Goal: Information Seeking & Learning: Check status

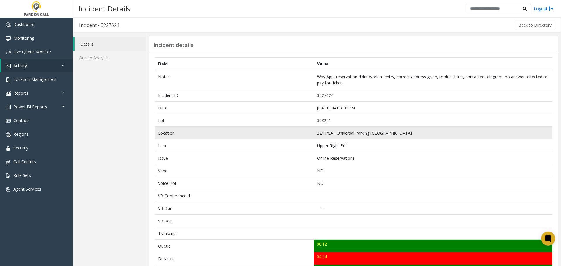
click at [340, 132] on td "221 PCA - Universal Parking Atlanta" at bounding box center [433, 133] width 238 height 13
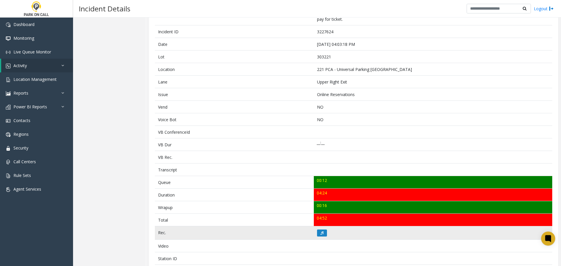
scroll to position [175, 0]
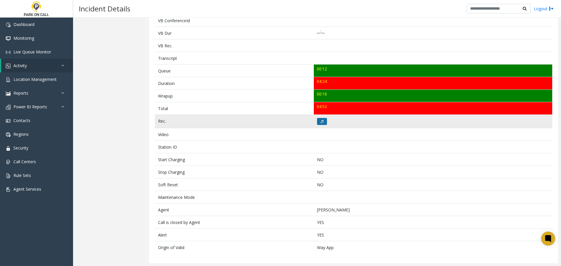
click at [322, 123] on button at bounding box center [322, 121] width 10 height 7
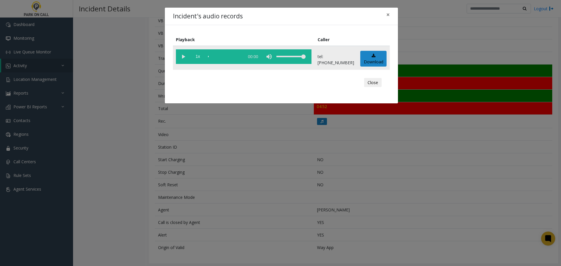
click at [186, 54] on vg-play-pause at bounding box center [183, 56] width 15 height 15
click at [233, 169] on div "Incident's audio records × Playback Caller 1x 04:30 tel:3032219007 Download Clo…" at bounding box center [280, 133] width 561 height 266
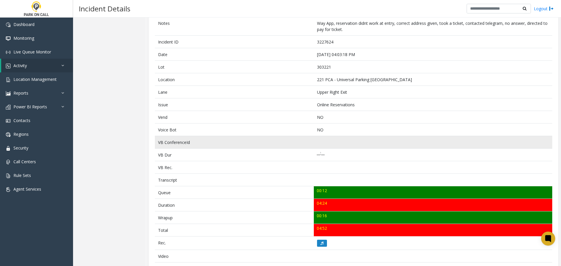
scroll to position [0, 0]
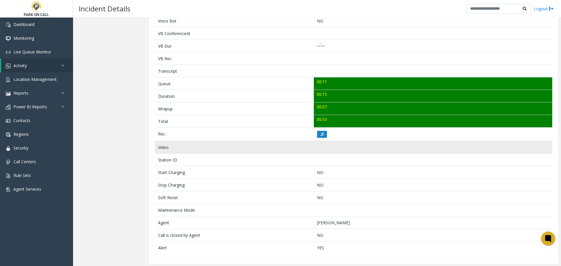
scroll to position [157, 0]
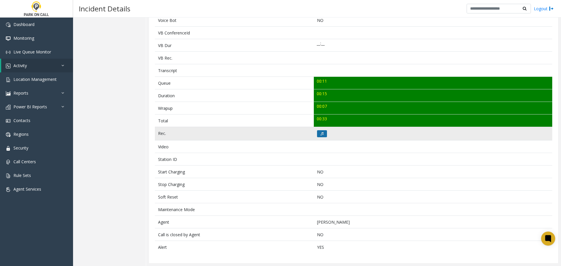
click at [321, 135] on icon at bounding box center [322, 134] width 3 height 4
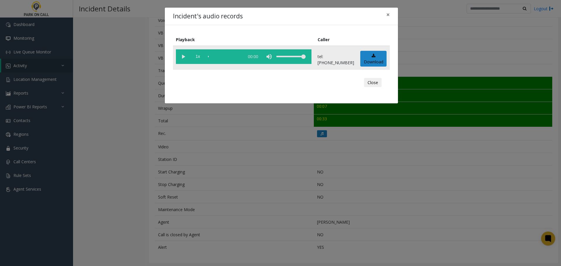
click at [183, 59] on vg-play-pause at bounding box center [183, 56] width 15 height 15
drag, startPoint x: 182, startPoint y: 54, endPoint x: 182, endPoint y: 60, distance: 6.1
click at [182, 54] on vg-play-pause at bounding box center [183, 56] width 15 height 15
click at [184, 58] on vg-play-pause at bounding box center [183, 56] width 15 height 15
click at [380, 80] on button "Close" at bounding box center [373, 82] width 18 height 9
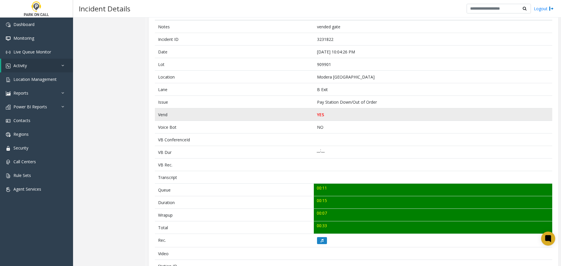
scroll to position [0, 0]
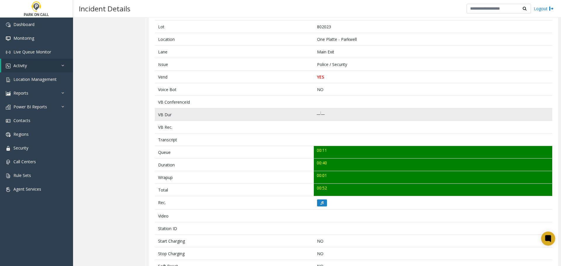
scroll to position [58, 0]
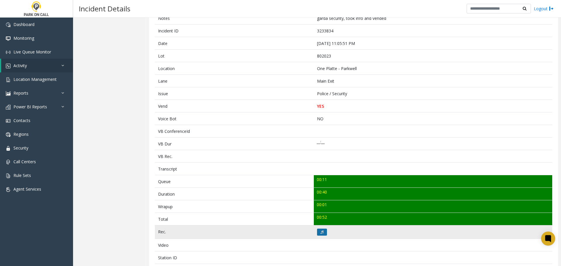
click at [322, 232] on button at bounding box center [322, 232] width 10 height 7
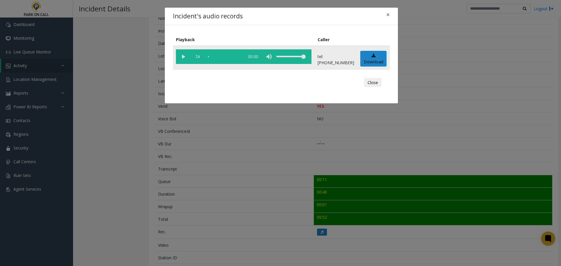
click at [185, 57] on vg-play-pause at bounding box center [183, 56] width 15 height 15
click at [283, 140] on div "Incident's audio records × Playback Caller 1x 00:41 tel:8020239002 Download Clo…" at bounding box center [280, 133] width 561 height 266
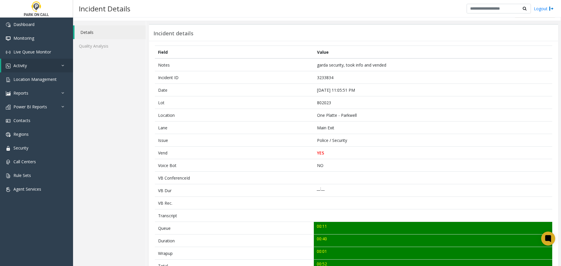
scroll to position [0, 0]
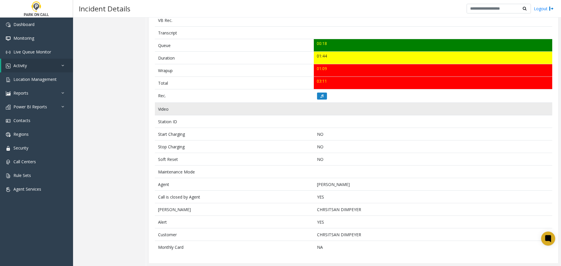
scroll to position [172, 0]
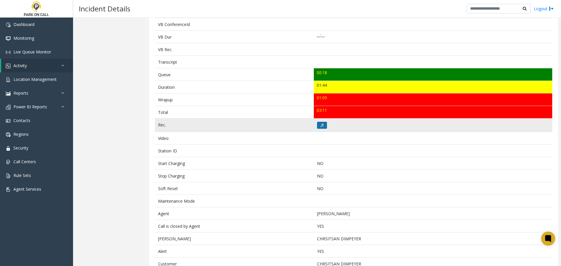
click at [323, 123] on button at bounding box center [322, 125] width 10 height 7
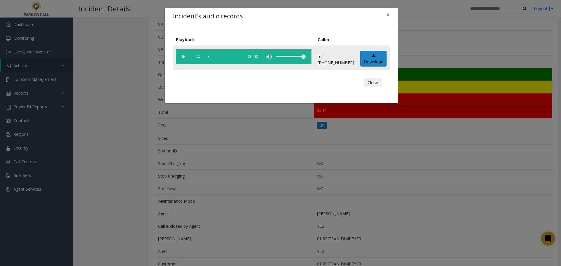
click at [182, 57] on vg-play-pause at bounding box center [183, 56] width 15 height 15
click at [271, 208] on div "Incident's audio records × Playback Caller 1x 01:52 tel:+15041139004 Download C…" at bounding box center [280, 133] width 561 height 266
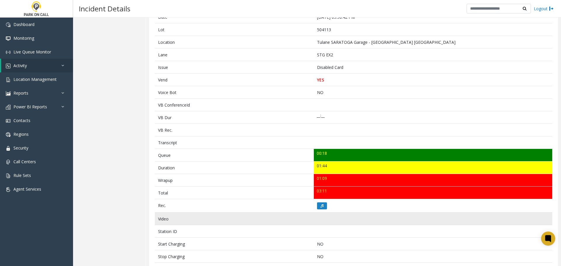
scroll to position [175, 0]
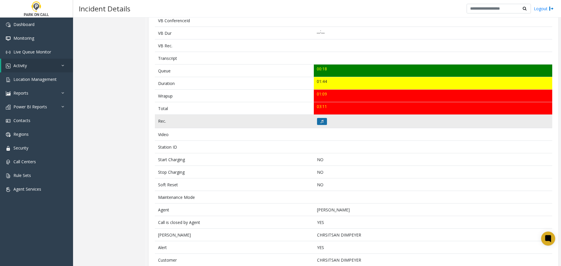
click at [317, 124] on button at bounding box center [322, 121] width 10 height 7
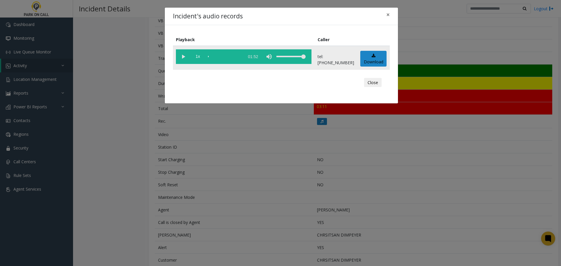
click at [185, 57] on vg-play-pause at bounding box center [183, 56] width 15 height 15
click at [237, 55] on div "scrub bar" at bounding box center [224, 56] width 33 height 15
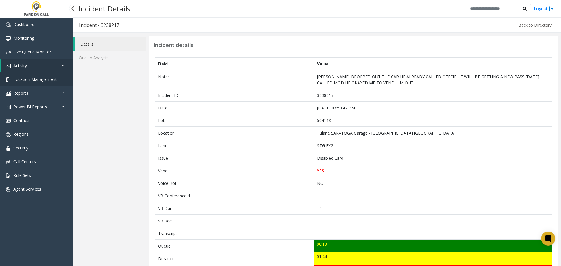
click at [41, 74] on link "Location Management" at bounding box center [36, 79] width 73 height 14
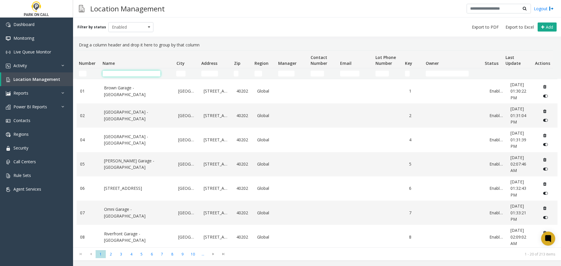
click at [117, 76] on input "Name Filter" at bounding box center [132, 74] width 58 height 6
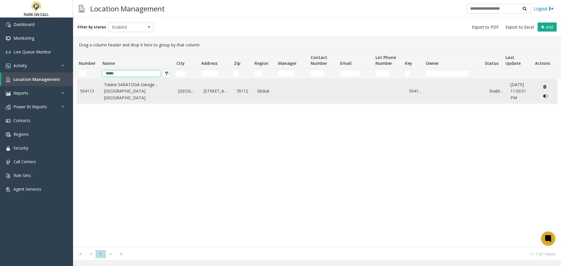
type input "*****"
click at [135, 93] on link "Tulane SARATOGA Garage - Universal Parking New Orleans" at bounding box center [137, 92] width 67 height 20
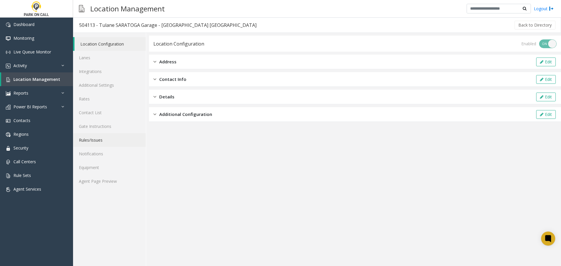
click at [94, 141] on link "Rules/Issues" at bounding box center [109, 140] width 73 height 14
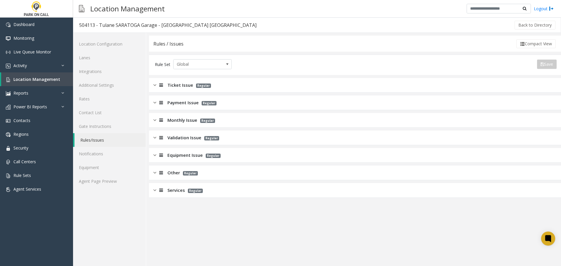
click at [185, 123] on span "Monthly Issue" at bounding box center [182, 120] width 30 height 7
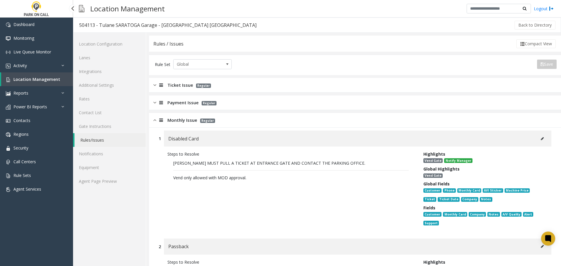
click at [23, 84] on link "Location Management" at bounding box center [37, 79] width 72 height 14
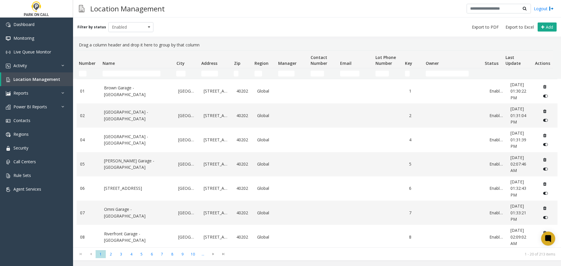
click at [132, 70] on td "Name Filter" at bounding box center [137, 73] width 74 height 11
click at [132, 71] on input "Name Filter" at bounding box center [132, 74] width 58 height 6
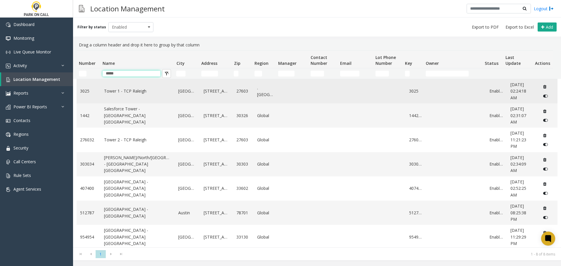
type input "*****"
click at [116, 90] on link "Tower 1 - TCP Raleigh" at bounding box center [137, 91] width 67 height 6
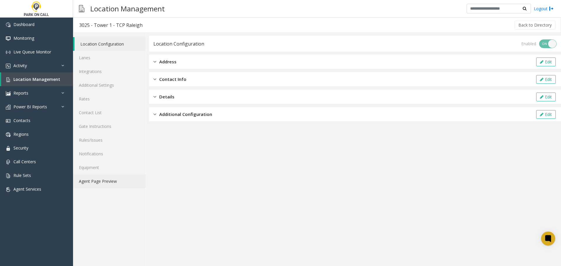
click at [119, 180] on link "Agent Page Preview" at bounding box center [109, 181] width 73 height 14
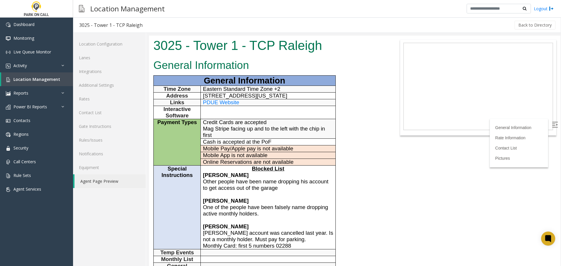
click at [344, 188] on div "General Information General Information Time Zone Eastern Standard Time Zone +2…" at bounding box center [269, 245] width 240 height 377
click at [343, 243] on div "General Information General Information Time Zone Eastern Standard Time Zone +2…" at bounding box center [269, 245] width 240 height 377
click at [369, 252] on div "General Information General Information Time Zone Eastern Standard Time Zone +2…" at bounding box center [269, 245] width 240 height 377
click at [367, 168] on div "General Information General Information Time Zone Eastern Standard Time Zone +2…" at bounding box center [269, 245] width 240 height 377
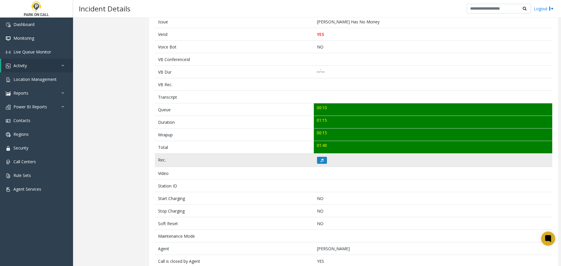
scroll to position [146, 0]
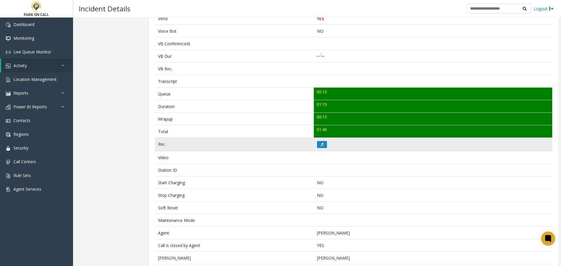
click at [315, 141] on td at bounding box center [433, 144] width 238 height 13
click at [323, 145] on button at bounding box center [322, 144] width 10 height 7
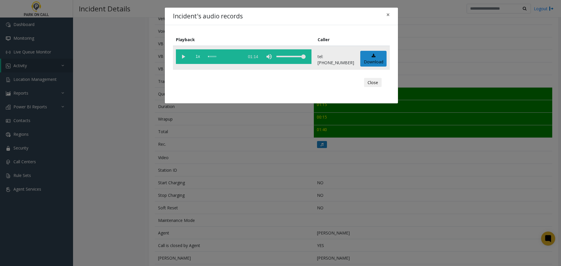
click at [180, 56] on vg-play-pause at bounding box center [183, 56] width 15 height 15
click at [269, 189] on div "Incident's audio records × Playback Caller 1x 01:14 tel:0030259006 Download Clo…" at bounding box center [280, 133] width 561 height 266
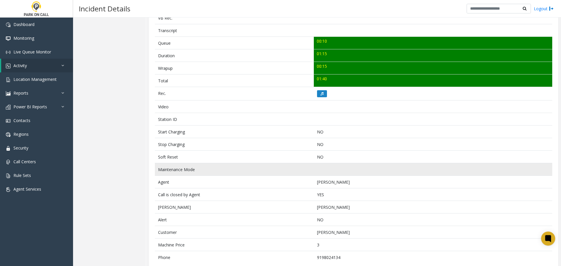
scroll to position [207, 0]
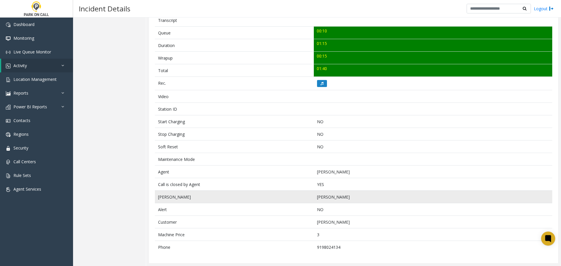
click at [363, 193] on td "Yanis Toeli" at bounding box center [433, 197] width 238 height 13
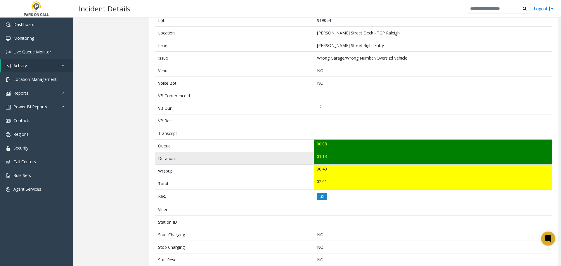
scroll to position [157, 0]
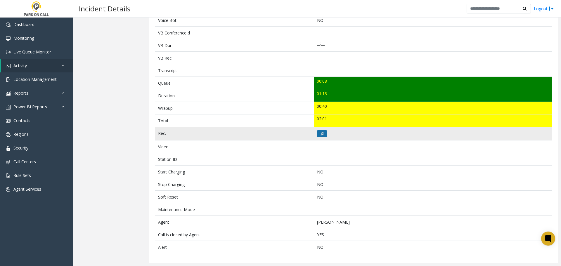
click at [319, 134] on button at bounding box center [322, 133] width 10 height 7
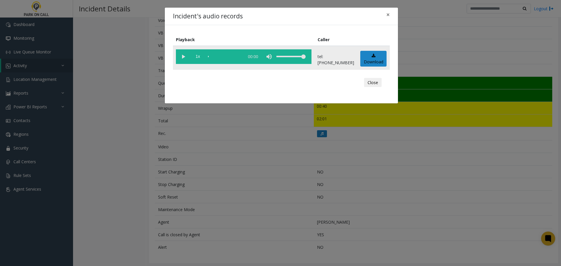
click at [184, 59] on vg-play-pause at bounding box center [183, 56] width 15 height 15
click at [240, 56] on div "scrub bar" at bounding box center [224, 56] width 33 height 15
click at [187, 55] on vg-play-pause at bounding box center [183, 56] width 15 height 15
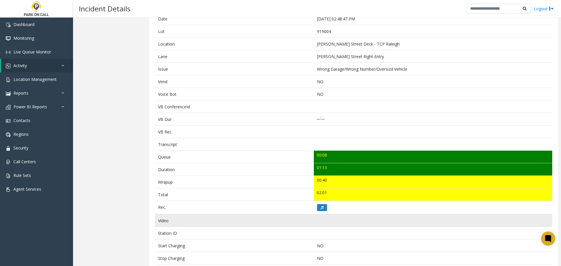
scroll to position [157, 0]
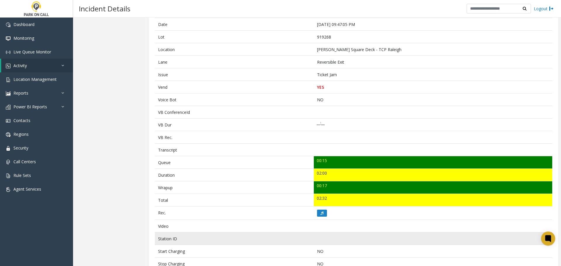
scroll to position [88, 0]
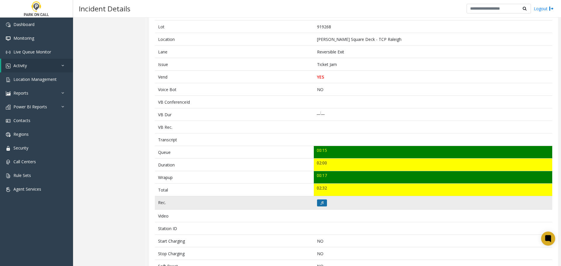
click at [322, 202] on button at bounding box center [322, 203] width 10 height 7
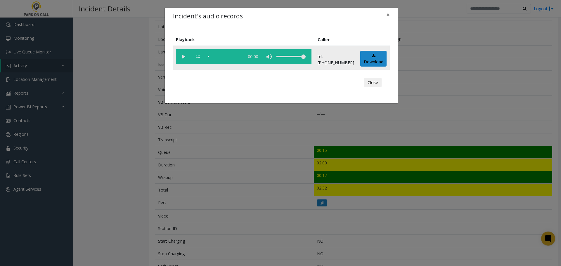
click at [181, 57] on vg-play-pause at bounding box center [183, 56] width 15 height 15
click at [185, 57] on vg-play-pause at bounding box center [183, 56] width 15 height 15
